Goal: Check status: Check status

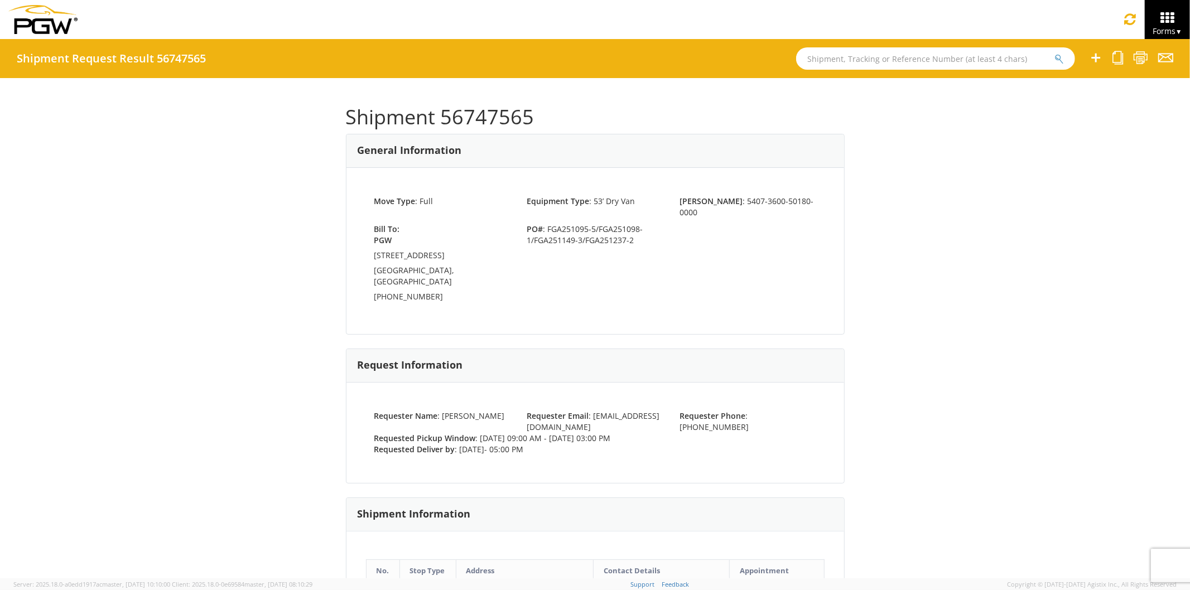
click at [858, 70] on div "Shipment Request Result 56747565" at bounding box center [595, 58] width 1190 height 39
click at [852, 60] on input "text" at bounding box center [935, 58] width 279 height 22
paste input "56760422)"
click at [1055, 53] on button "submit" at bounding box center [1059, 59] width 9 height 13
type input "56760422"
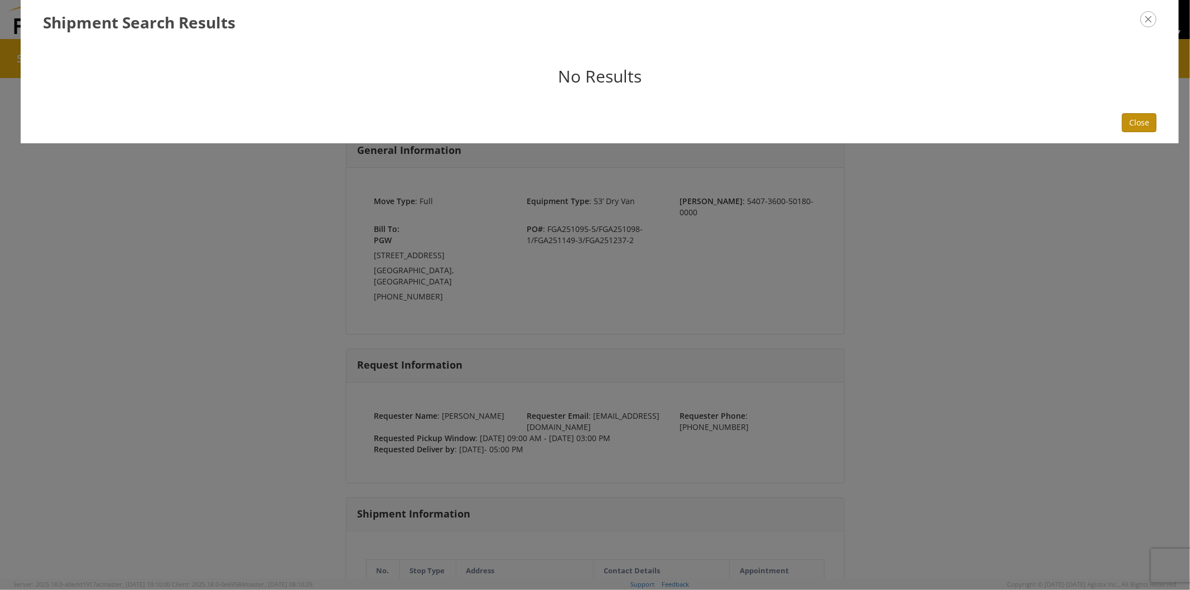
click at [1138, 120] on button "Close" at bounding box center [1139, 122] width 35 height 19
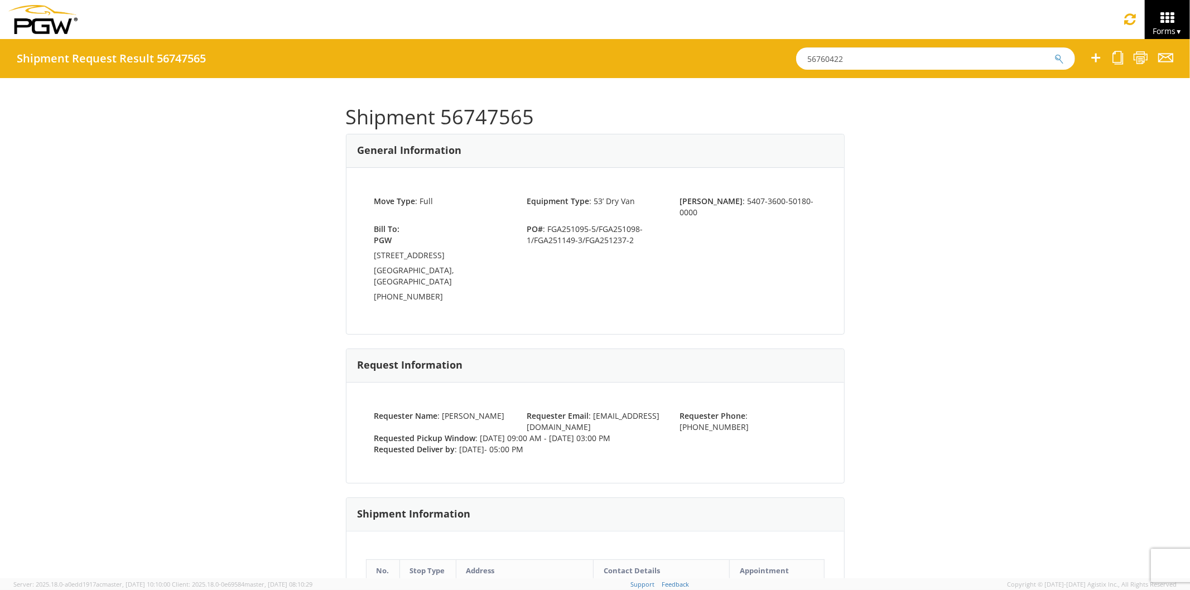
click at [855, 58] on input "56760422" at bounding box center [935, 58] width 279 height 22
click at [1055, 53] on button "submit" at bounding box center [1059, 59] width 9 height 13
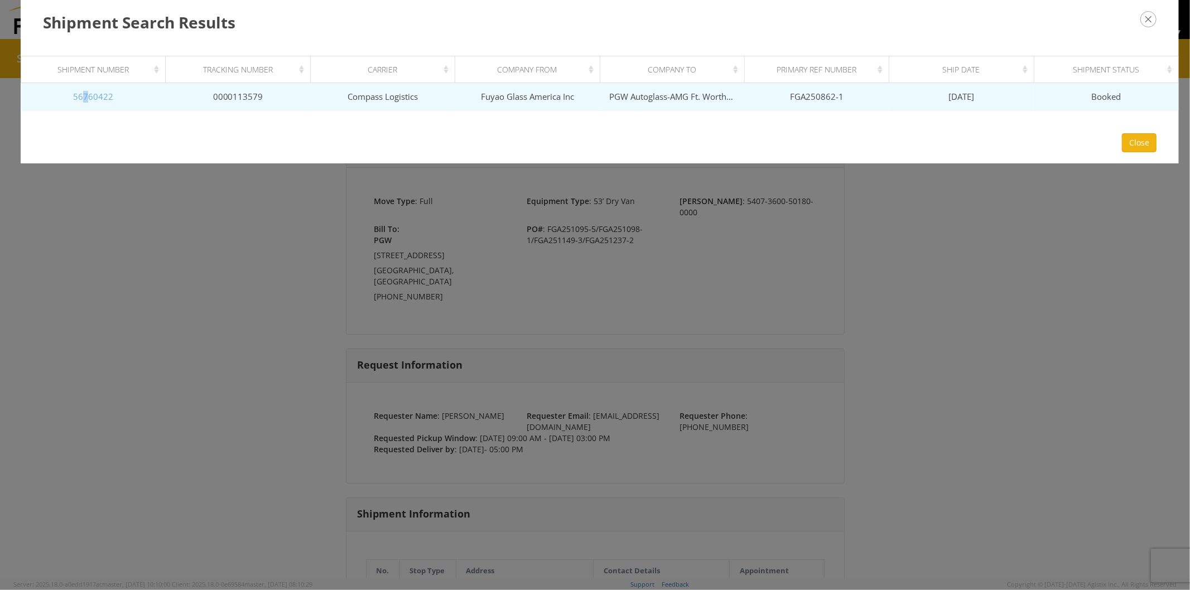
click at [86, 97] on link "56760422" at bounding box center [93, 96] width 40 height 11
